Goal: Information Seeking & Learning: Understand process/instructions

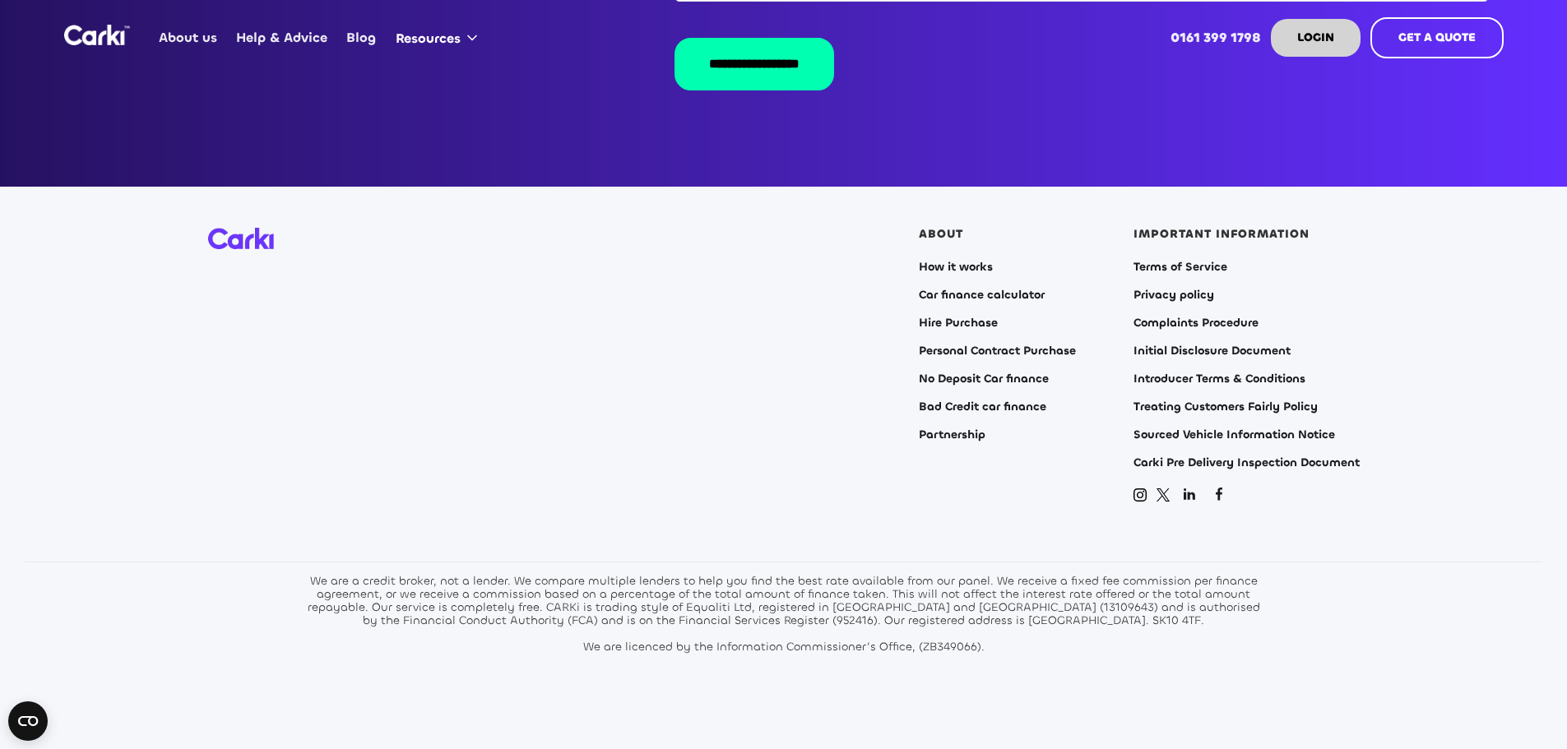
scroll to position [3335, 0]
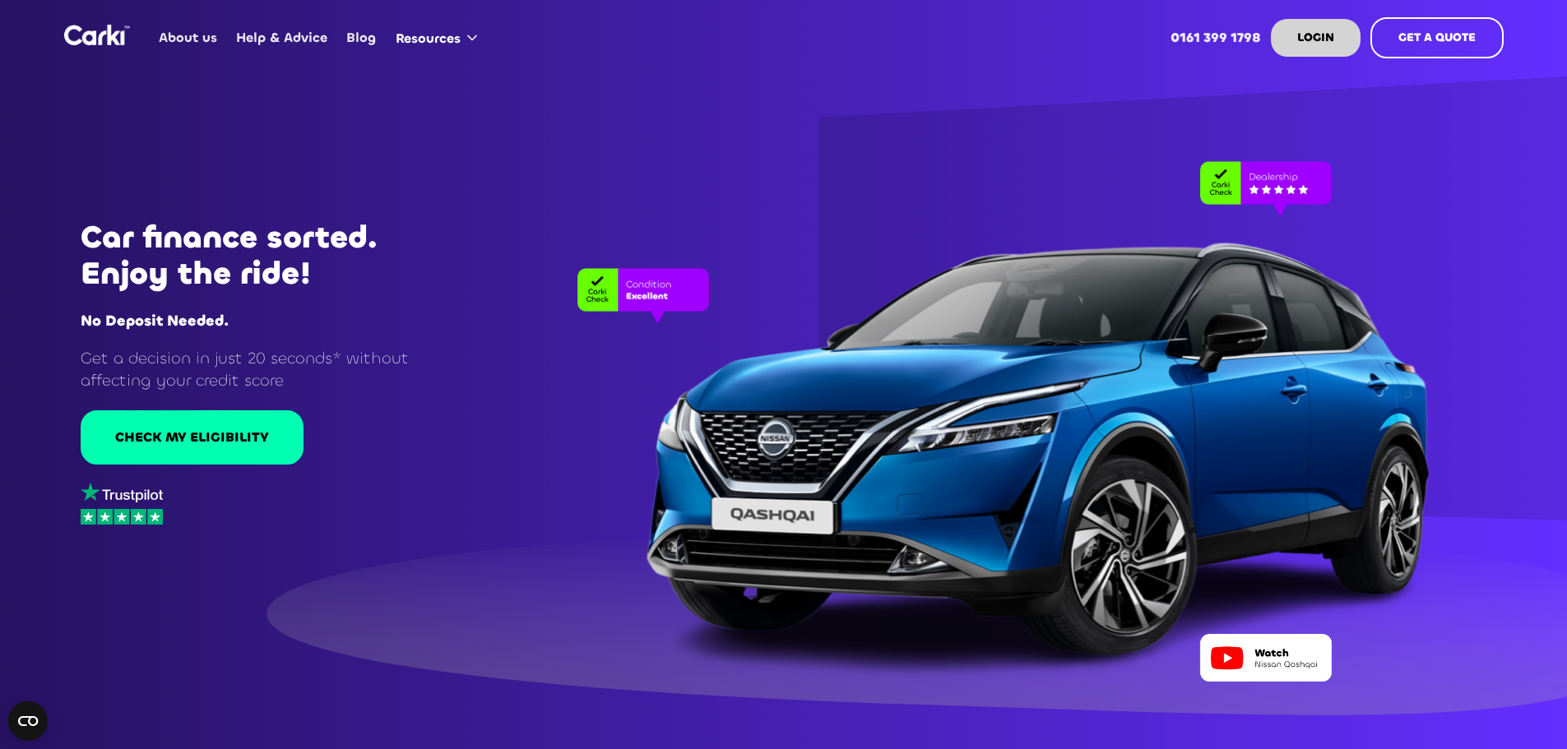
click at [177, 34] on link "About us" at bounding box center [188, 38] width 77 height 64
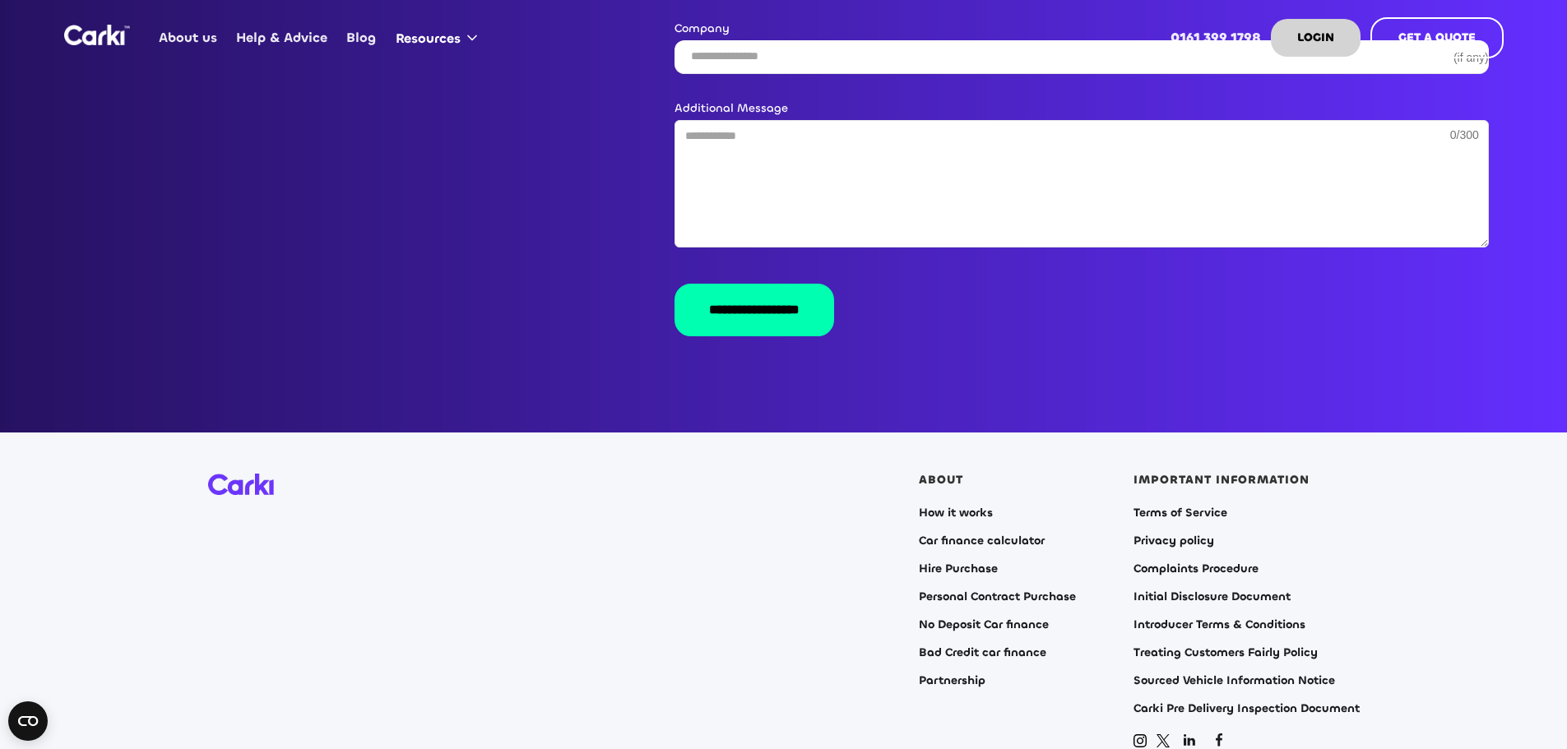
scroll to position [3126, 0]
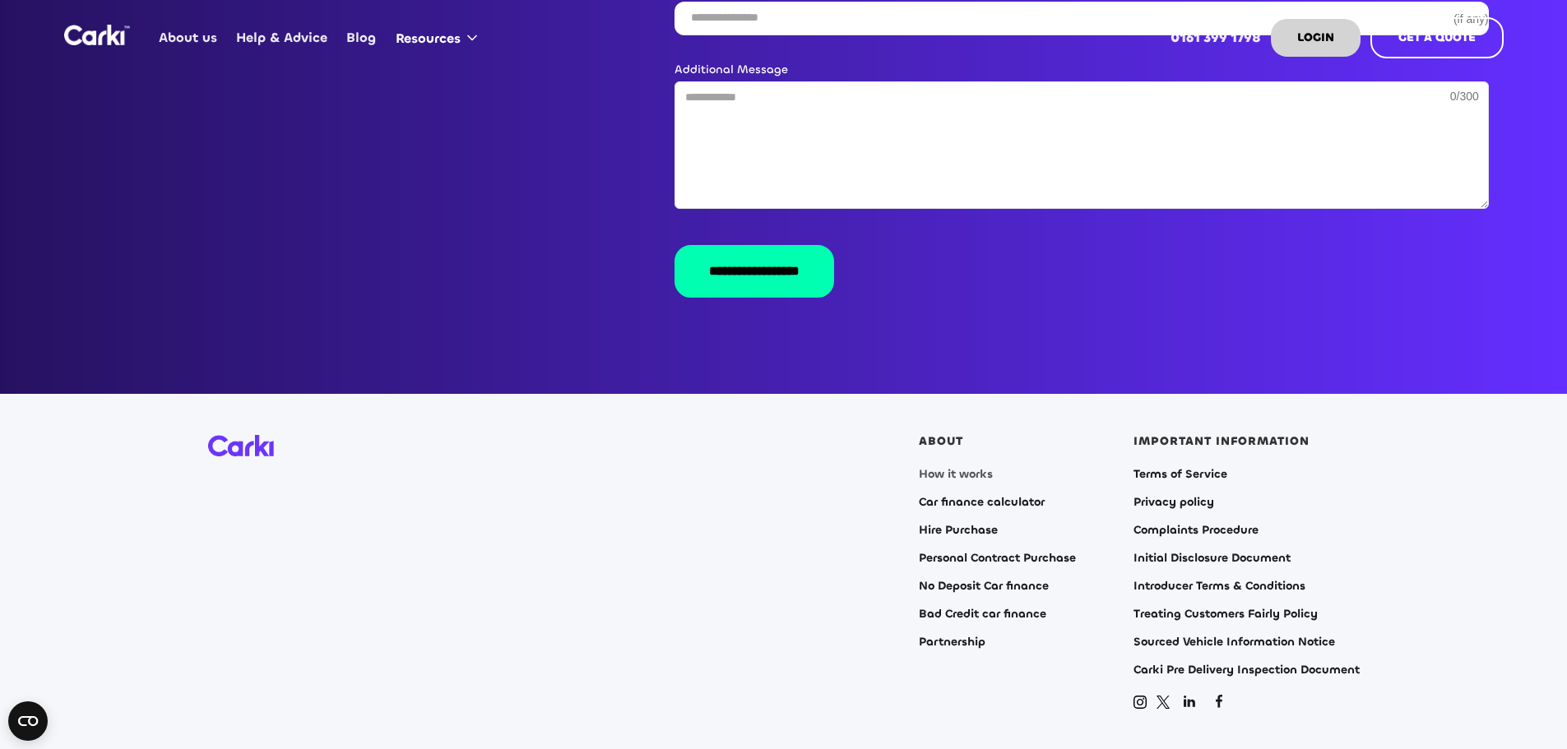
click at [968, 468] on link "How it works" at bounding box center [956, 474] width 74 height 13
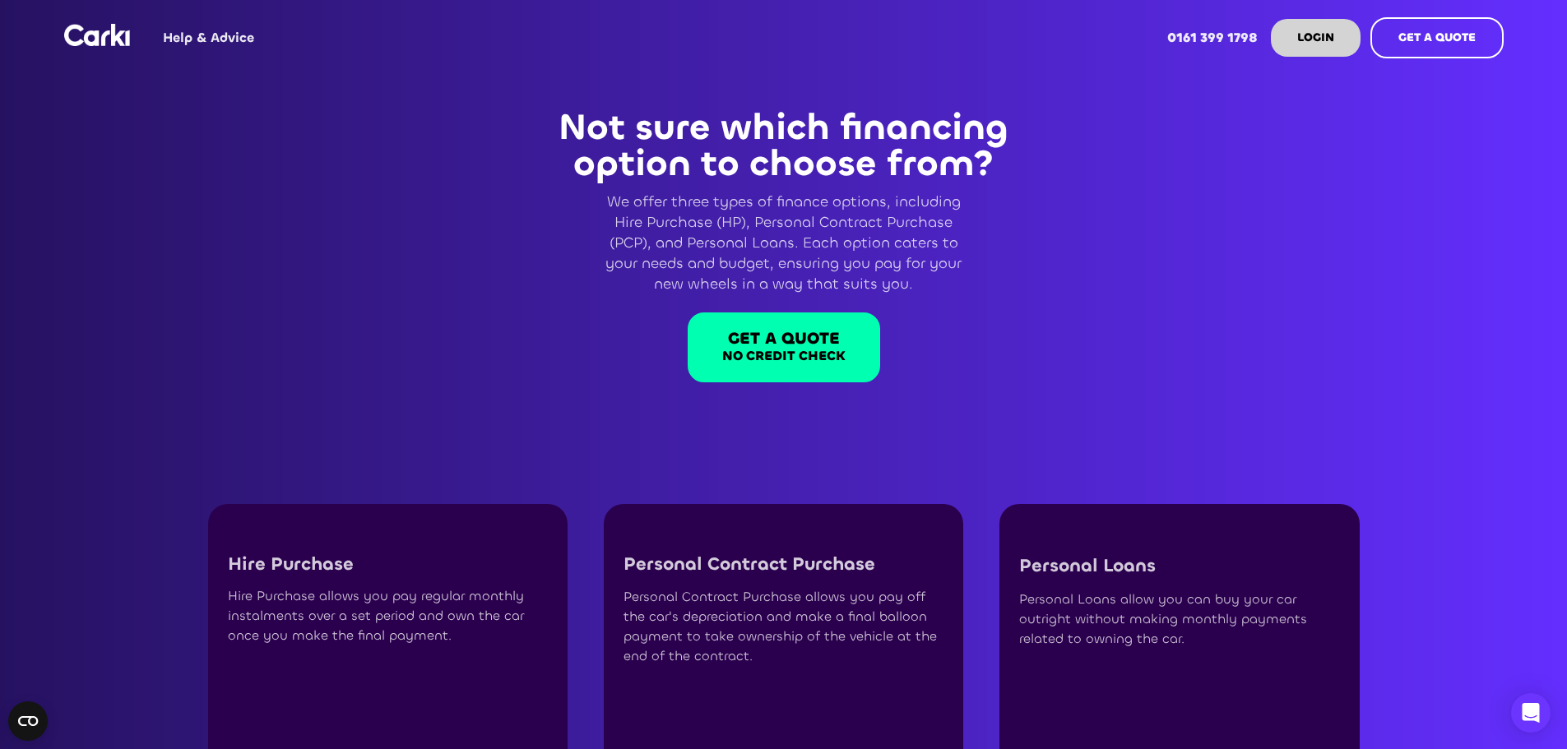
scroll to position [905, 0]
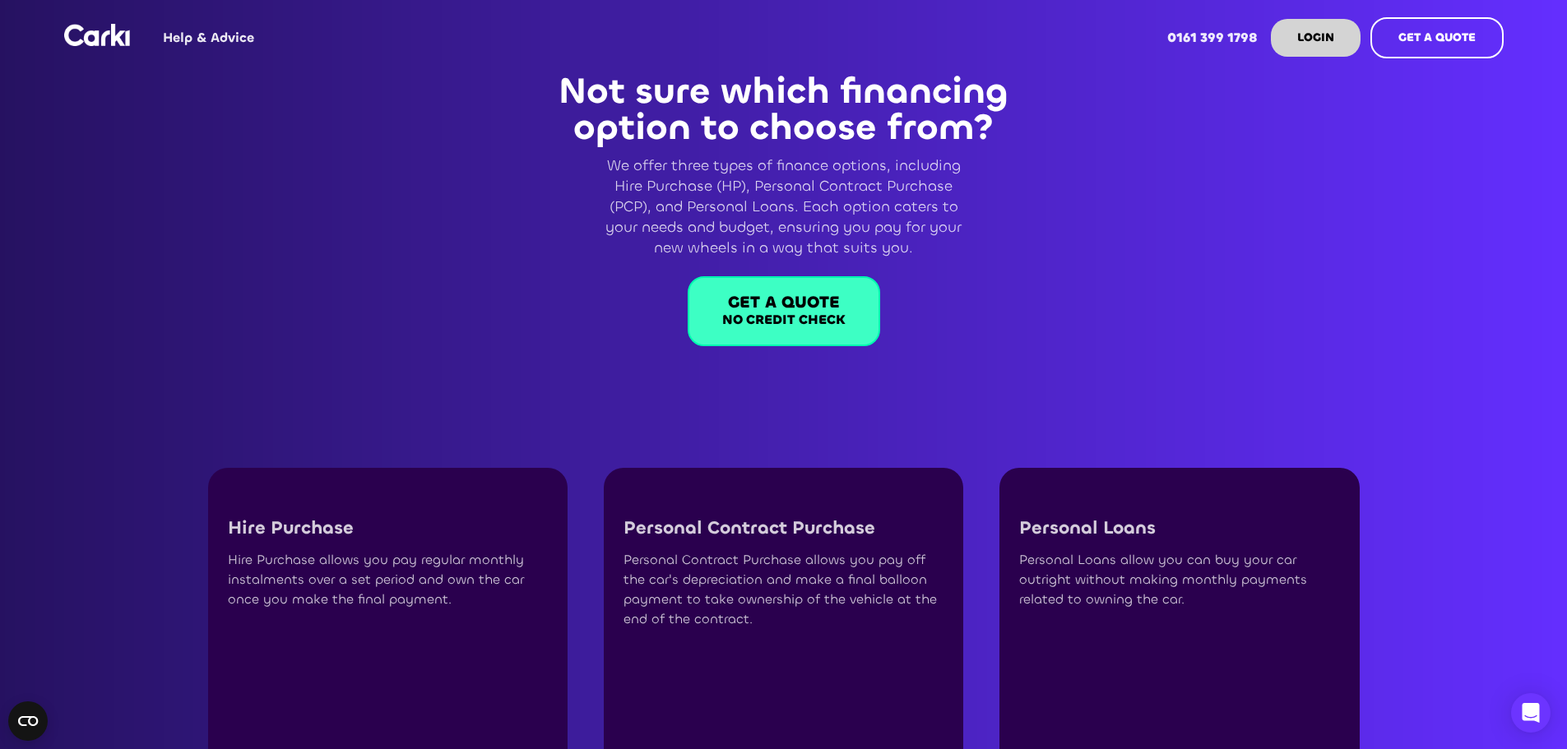
click at [746, 312] on strong "GET A QUOTE" at bounding box center [784, 302] width 112 height 22
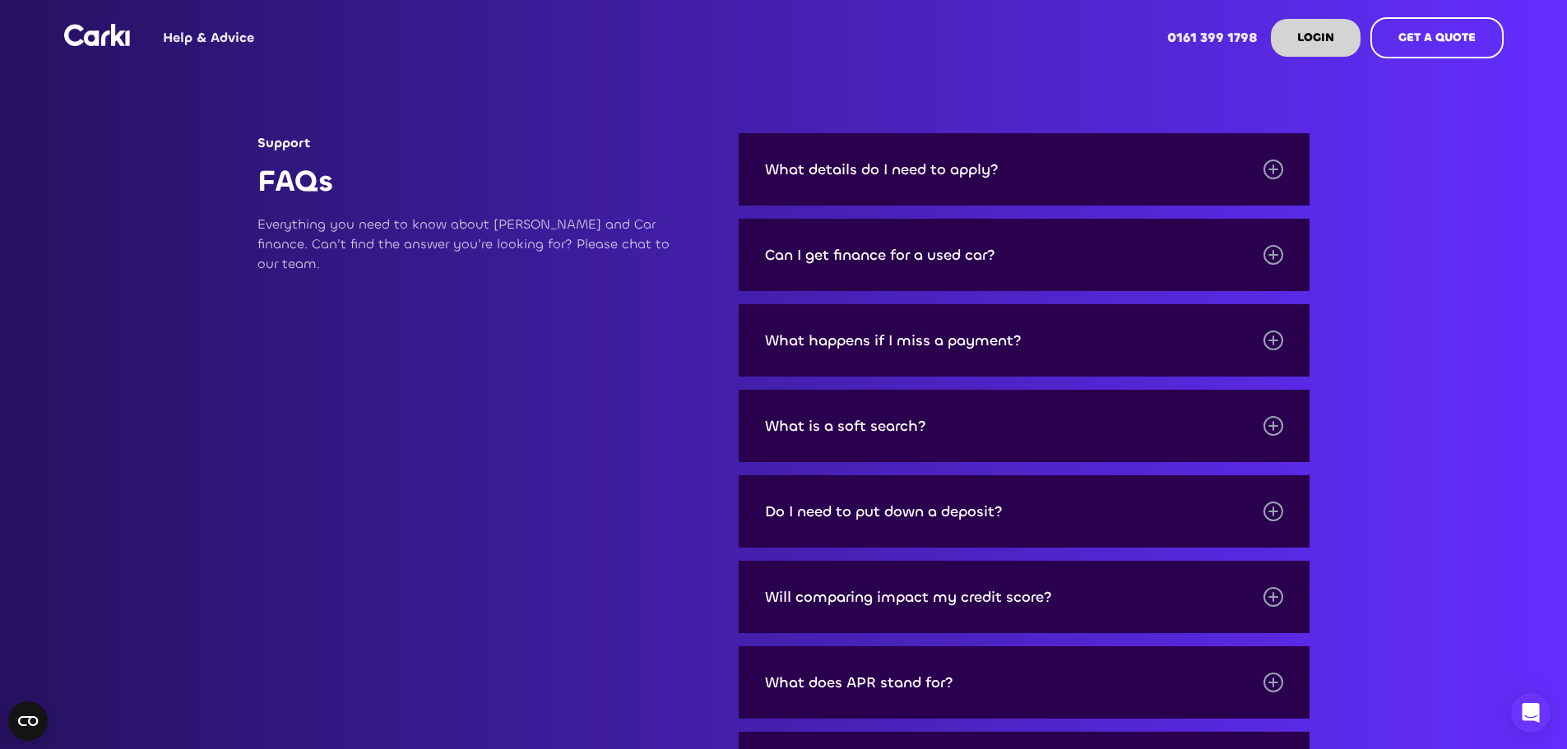
scroll to position [2221, 0]
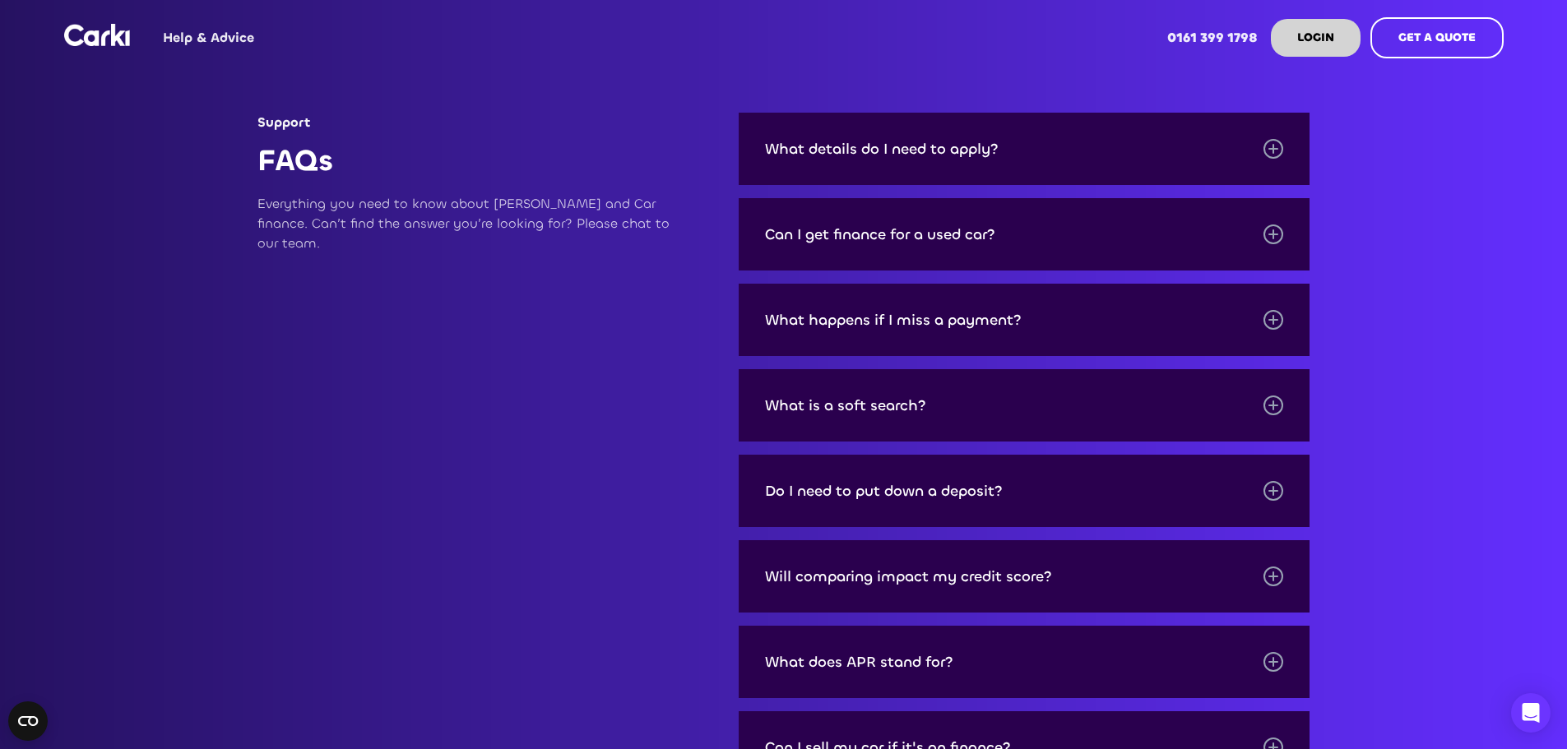
click at [1273, 154] on div at bounding box center [1274, 149] width 2 height 10
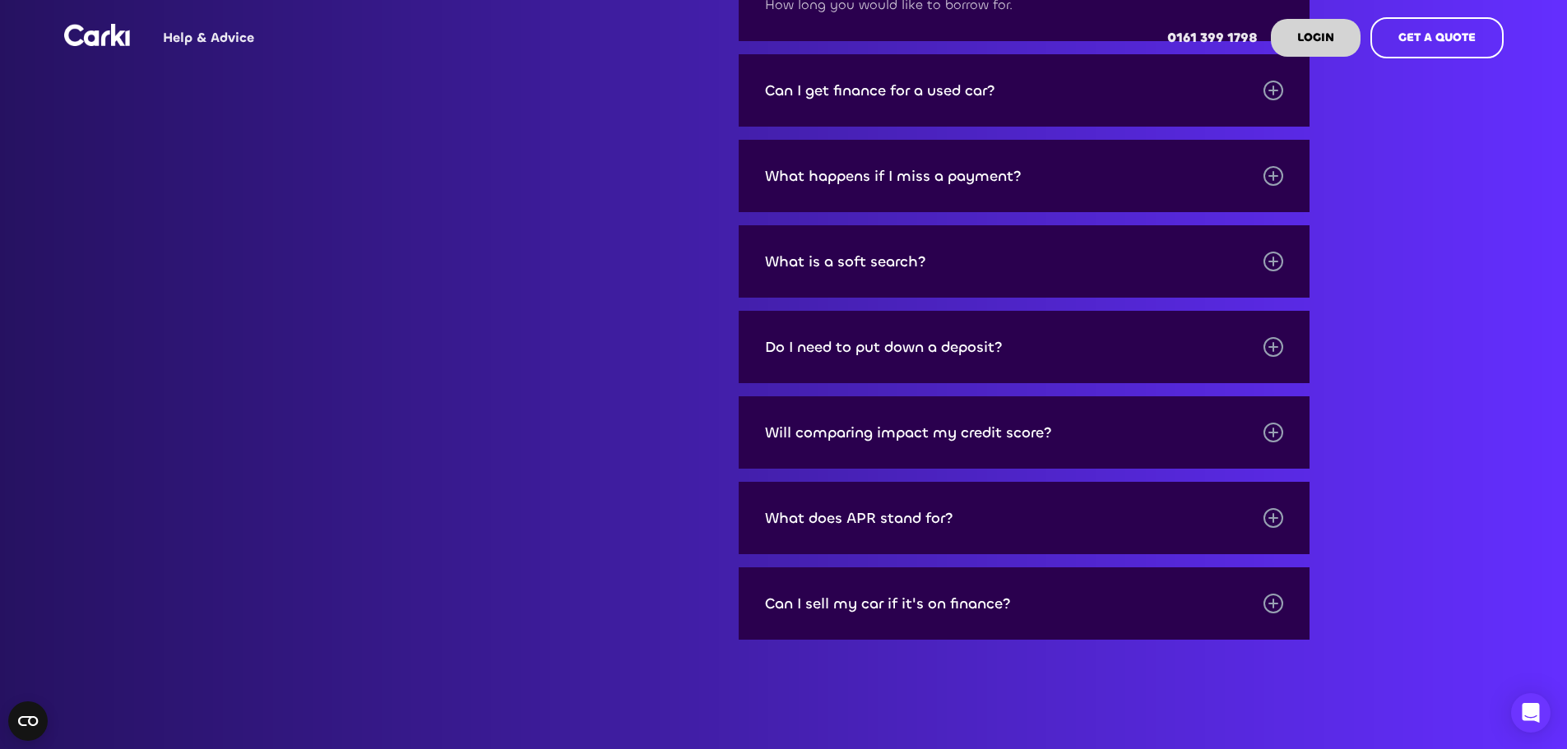
scroll to position [2550, 0]
click at [1274, 266] on div at bounding box center [1274, 261] width 2 height 10
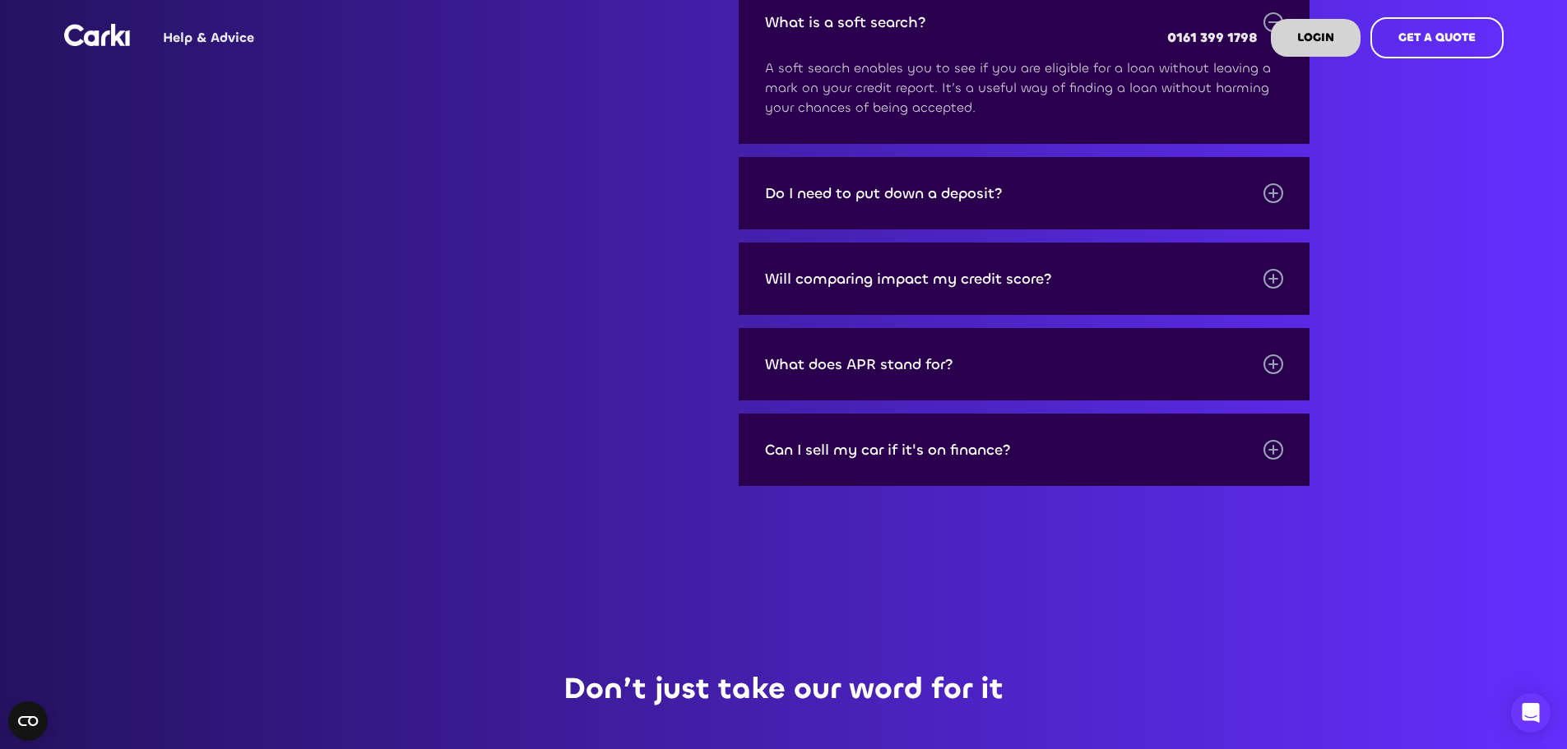
scroll to position [2797, 0]
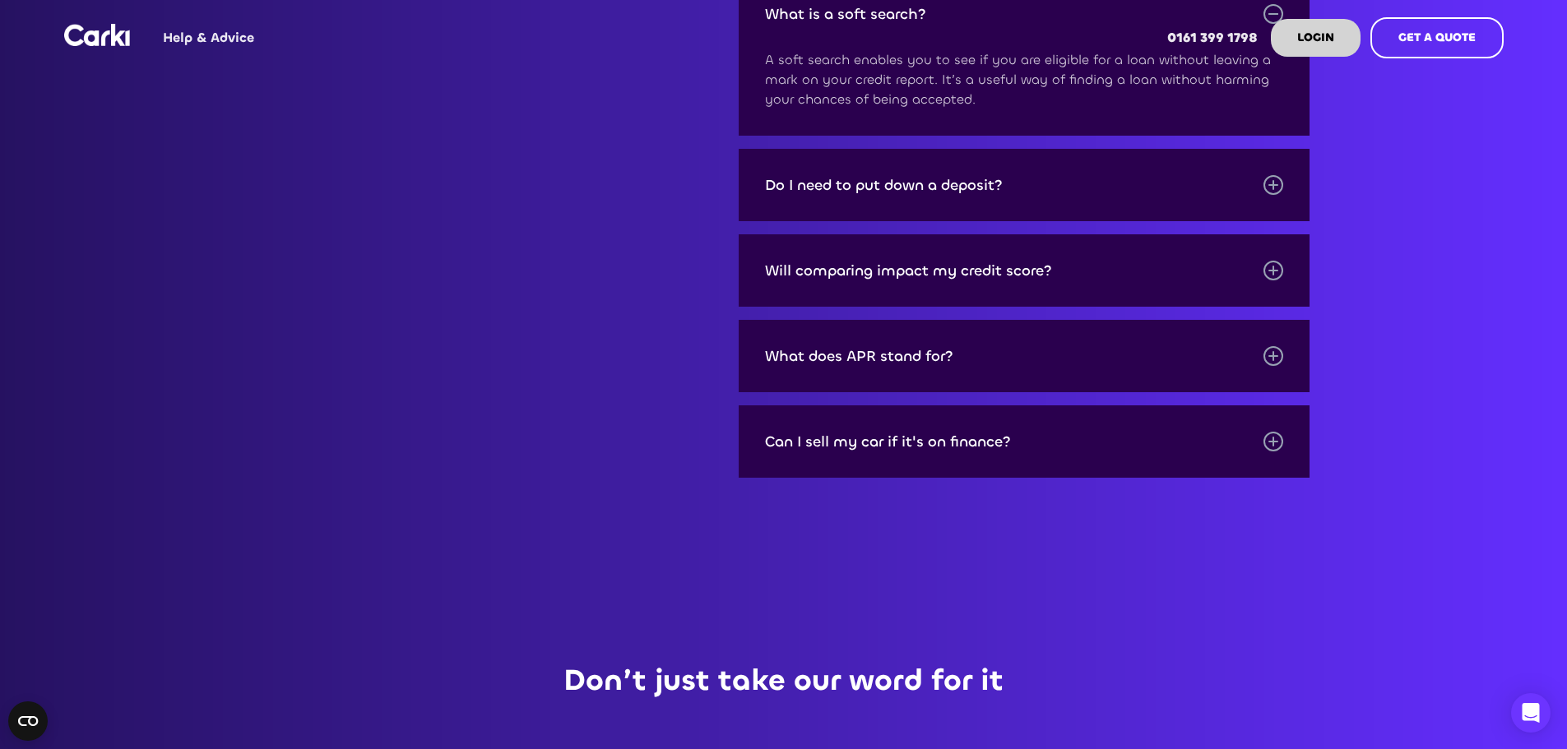
click at [1269, 281] on div at bounding box center [1274, 271] width 20 height 20
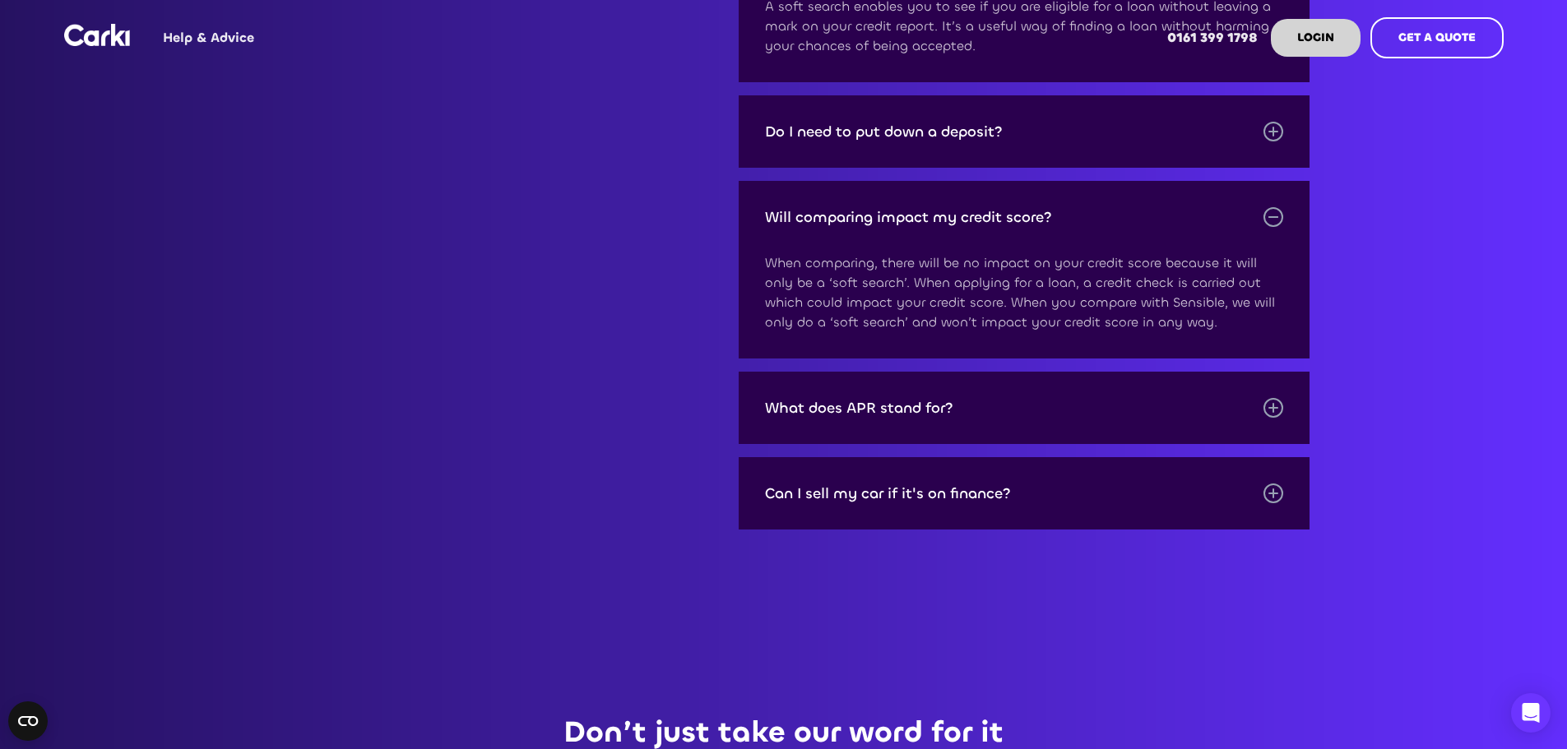
scroll to position [2879, 0]
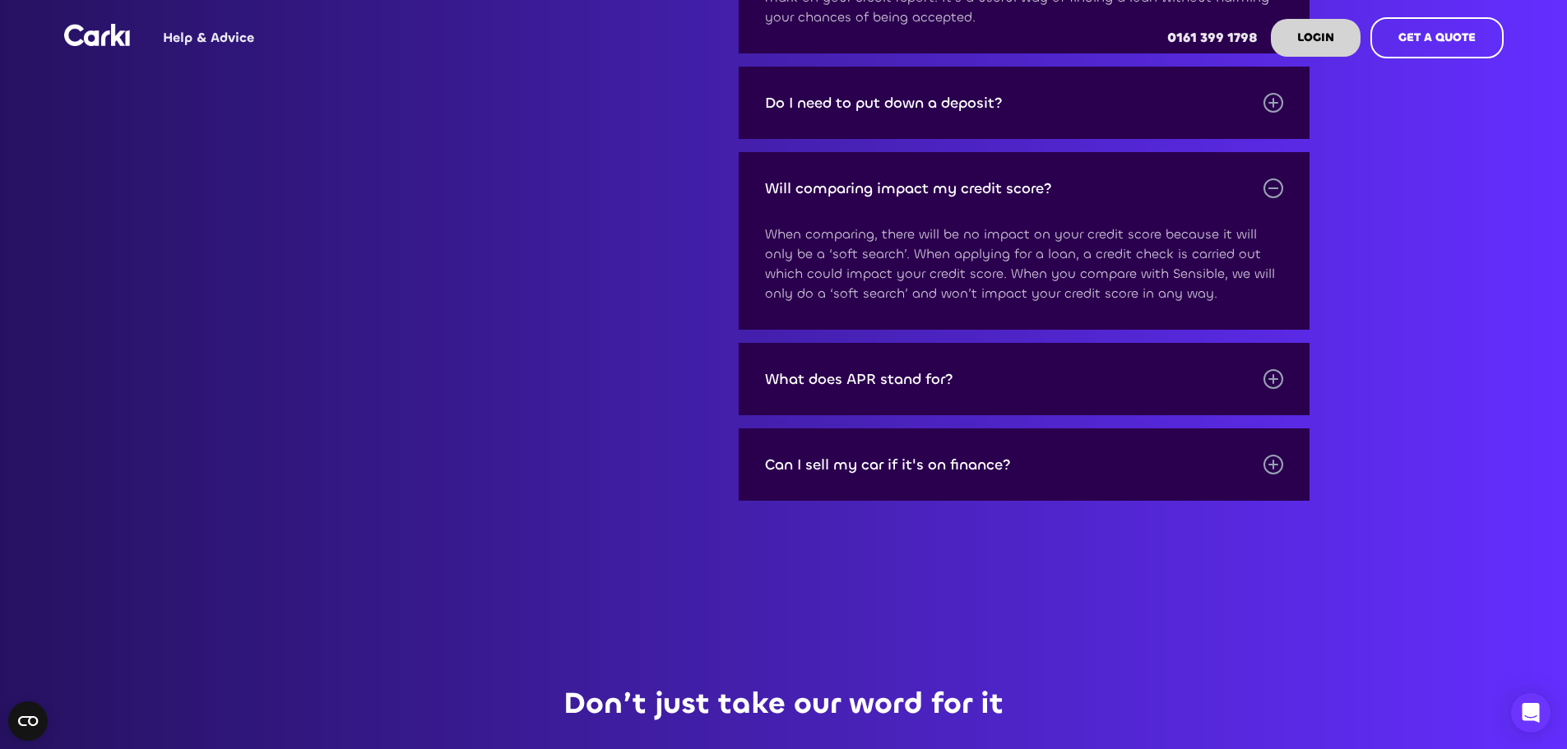
click at [1281, 389] on div at bounding box center [1274, 379] width 20 height 20
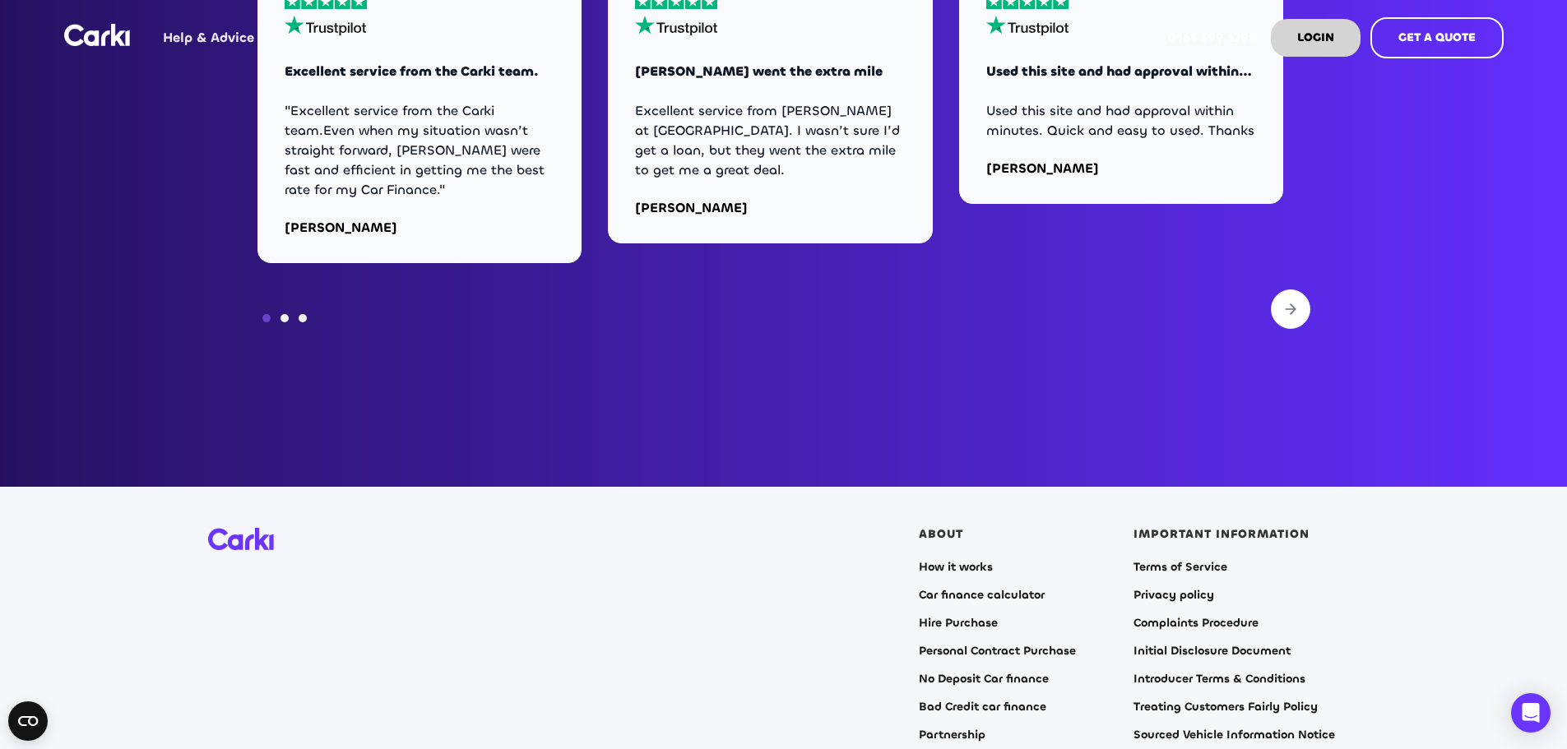
scroll to position [4113, 0]
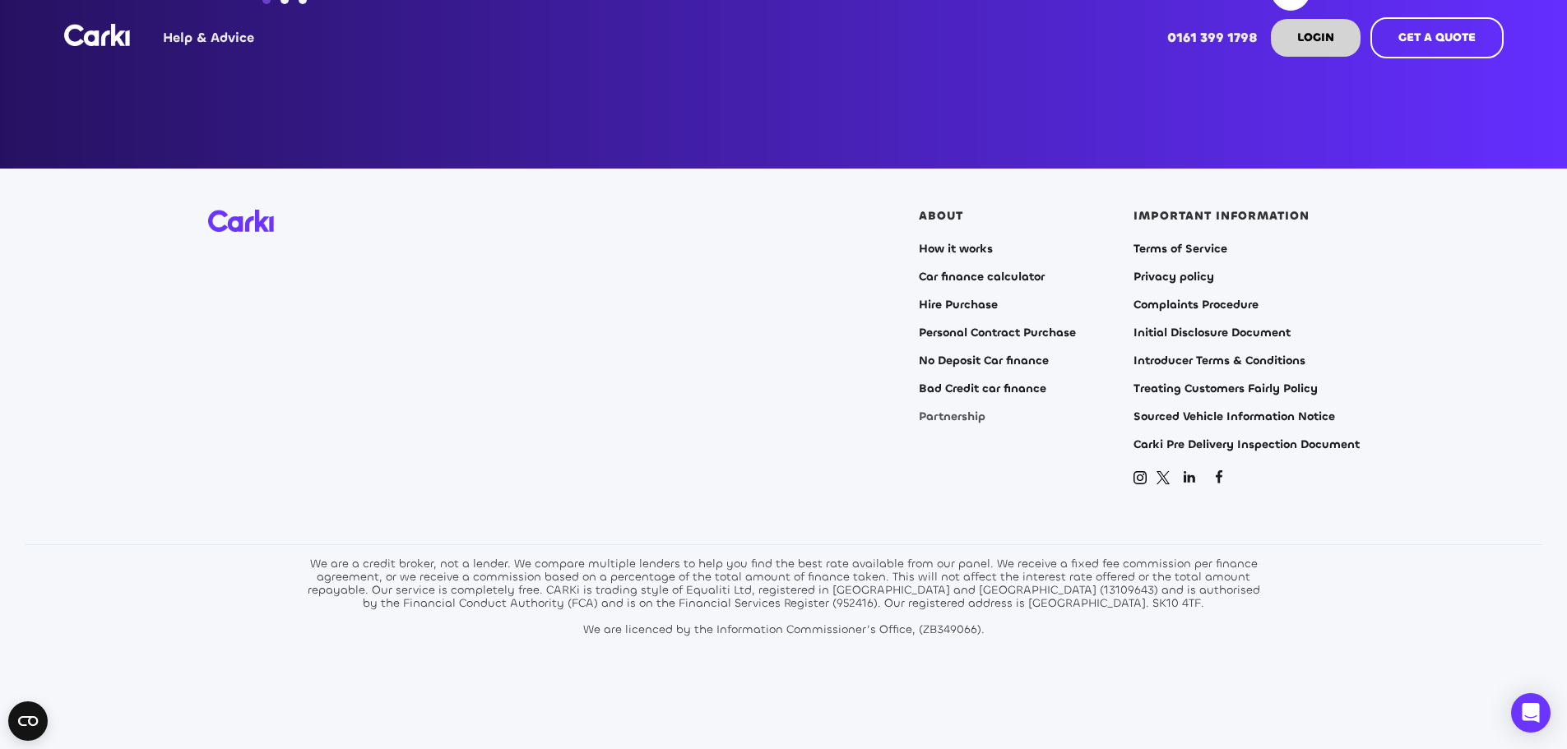
click at [940, 424] on link "Partnership" at bounding box center [952, 417] width 67 height 13
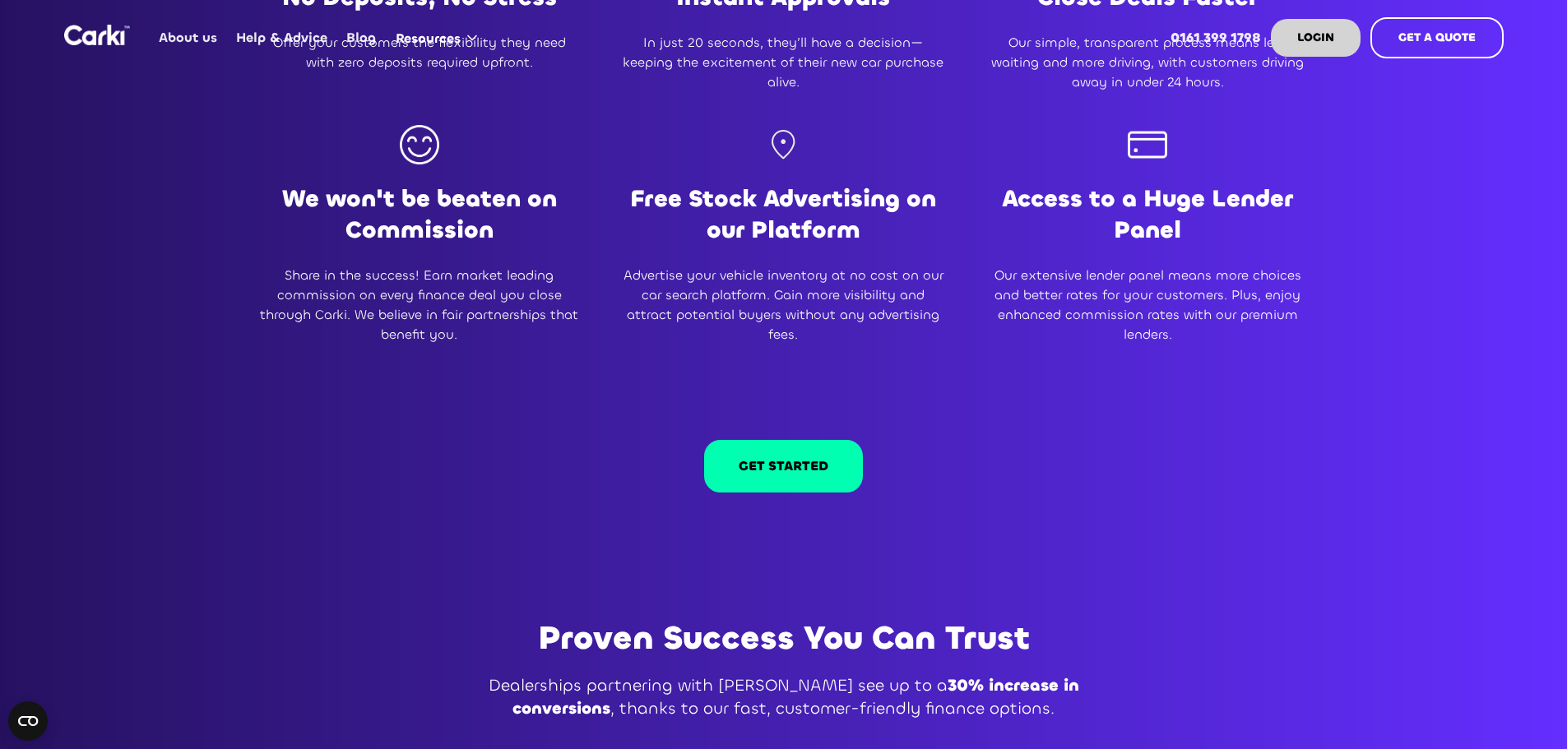
scroll to position [1399, 0]
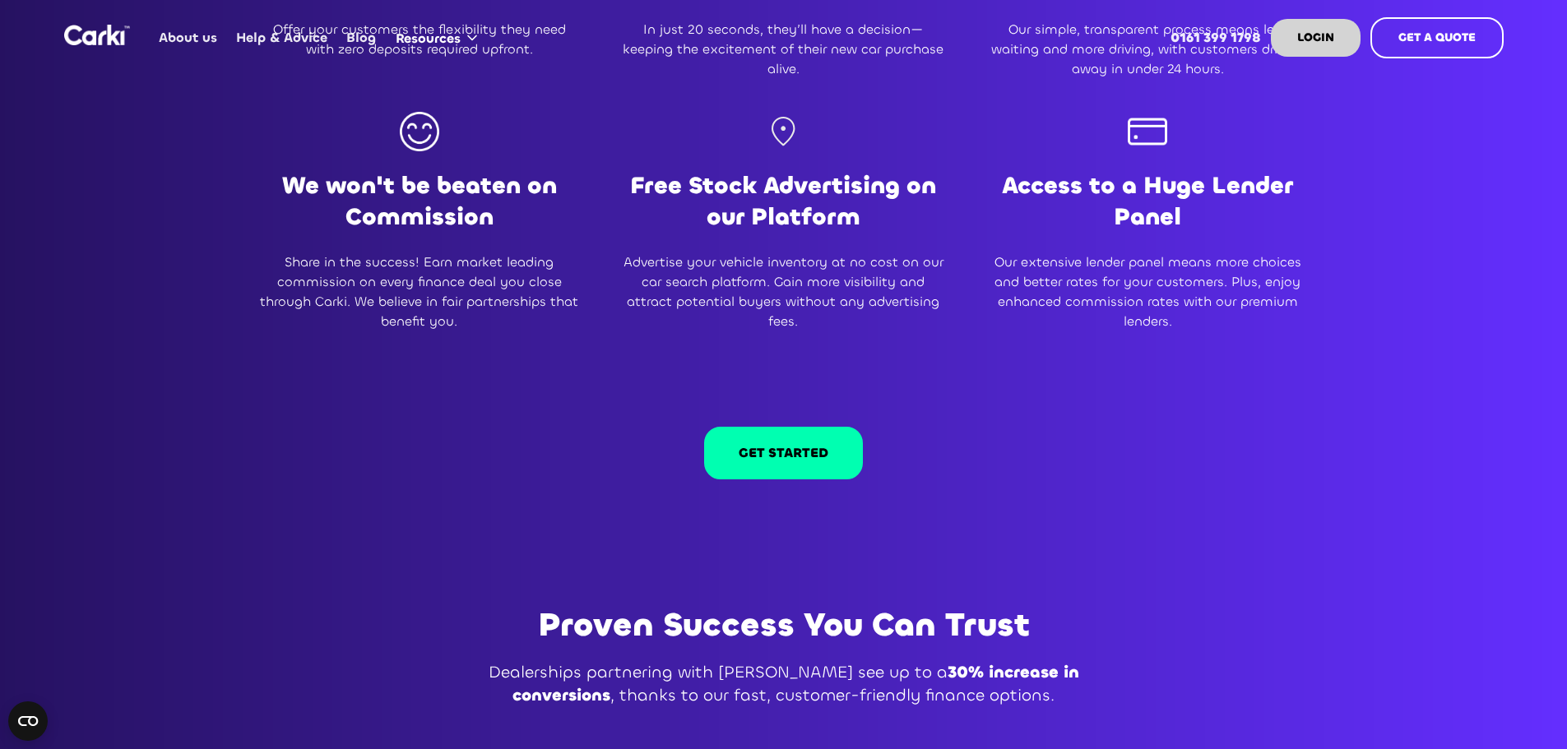
click at [1135, 173] on strong "Access to a Huge Lender Panel" at bounding box center [1147, 201] width 291 height 62
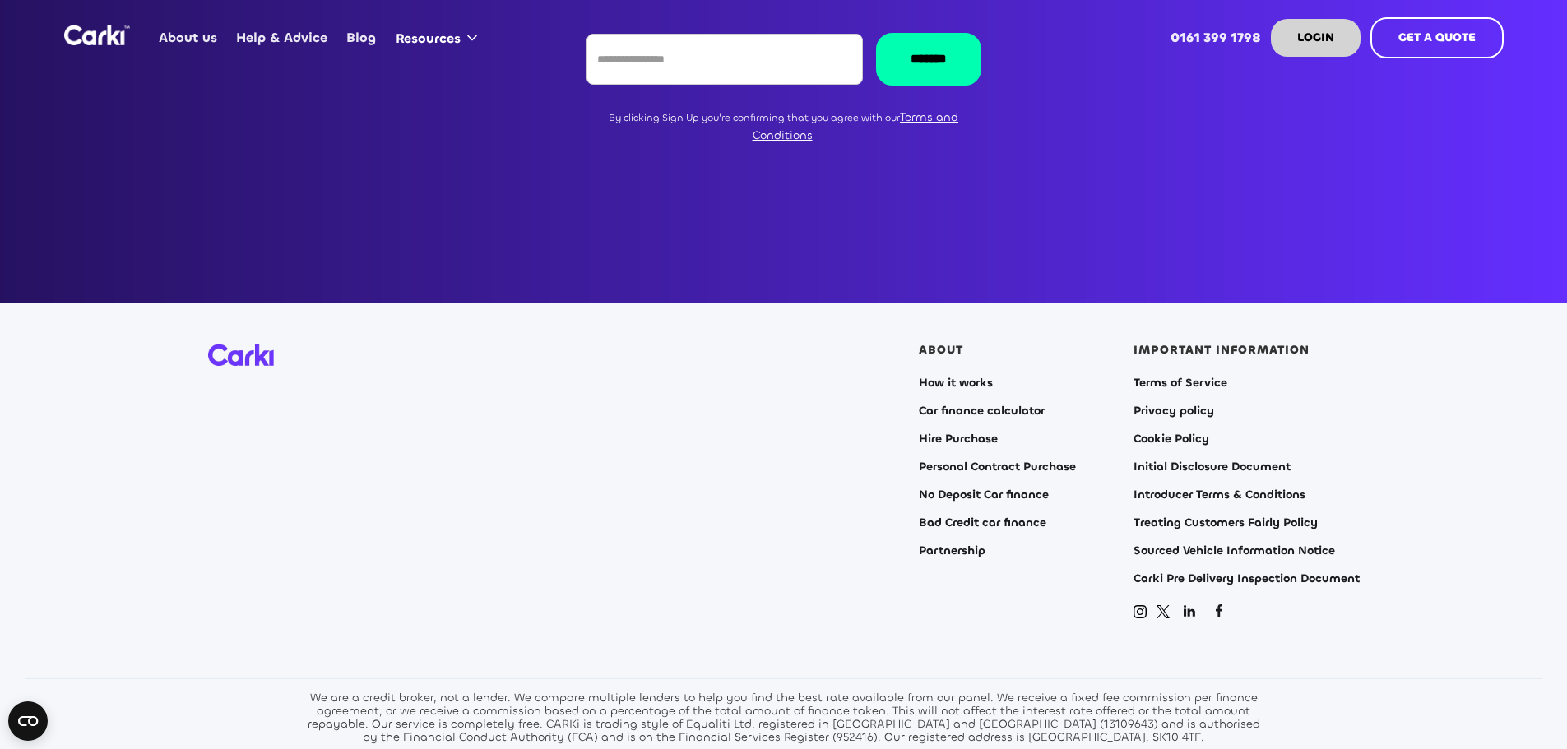
scroll to position [3784, 0]
